Goal: Transaction & Acquisition: Purchase product/service

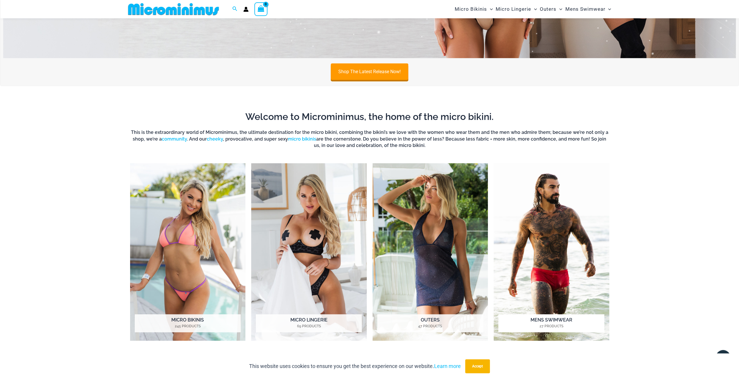
scroll to position [285, 0]
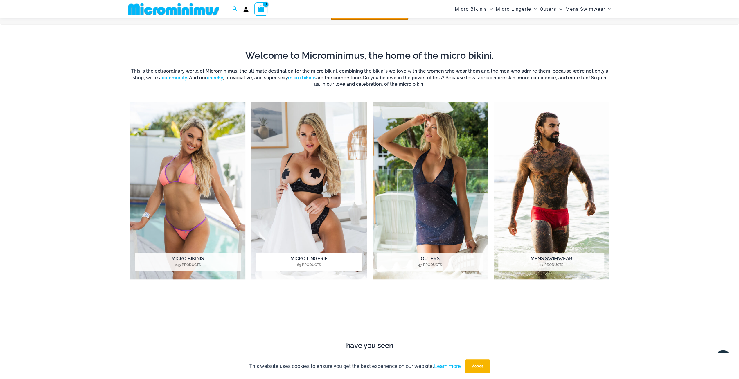
click at [306, 193] on img "Visit product category Micro Lingerie" at bounding box center [309, 190] width 116 height 177
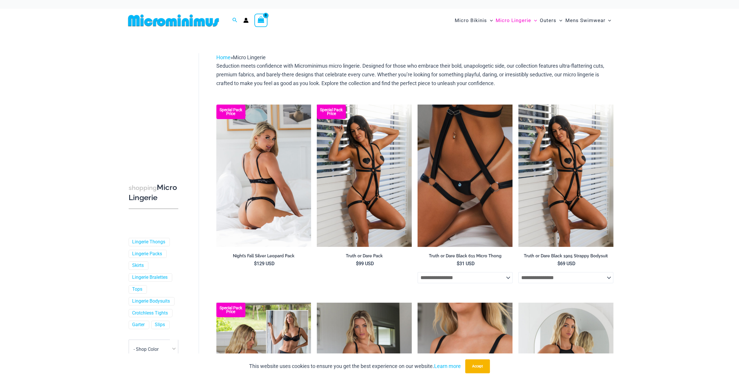
click at [271, 174] on img at bounding box center [263, 175] width 95 height 142
